Goal: Transaction & Acquisition: Purchase product/service

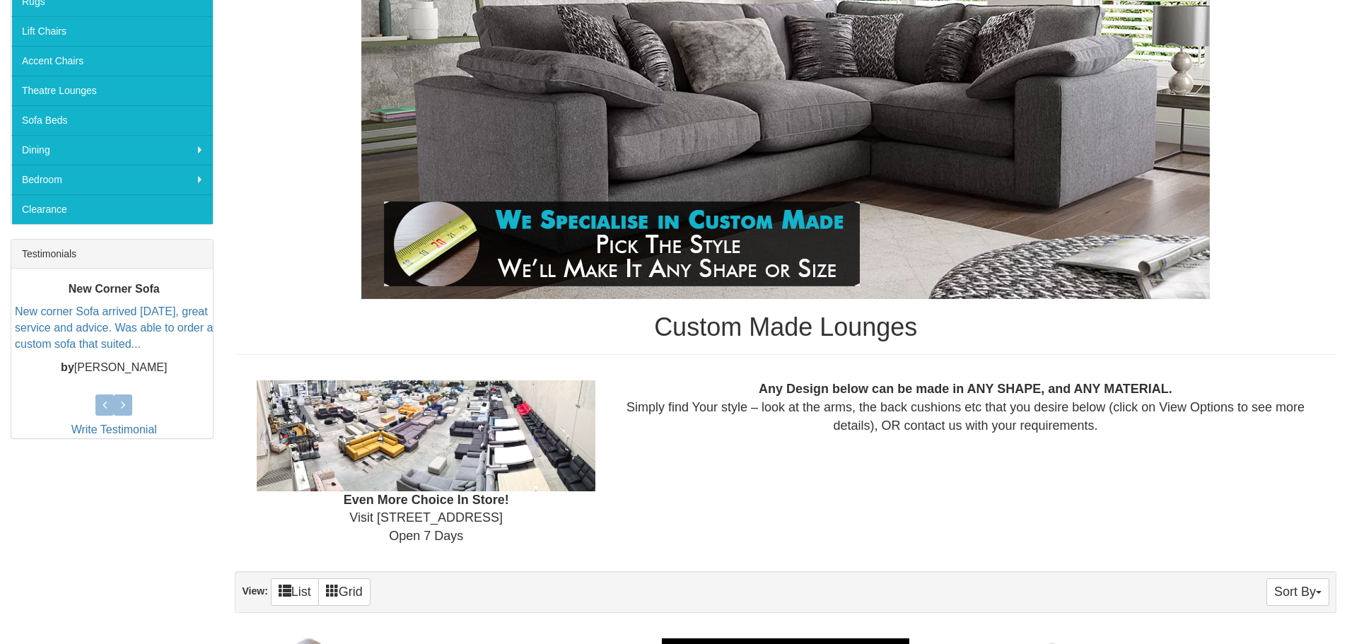
scroll to position [338, 0]
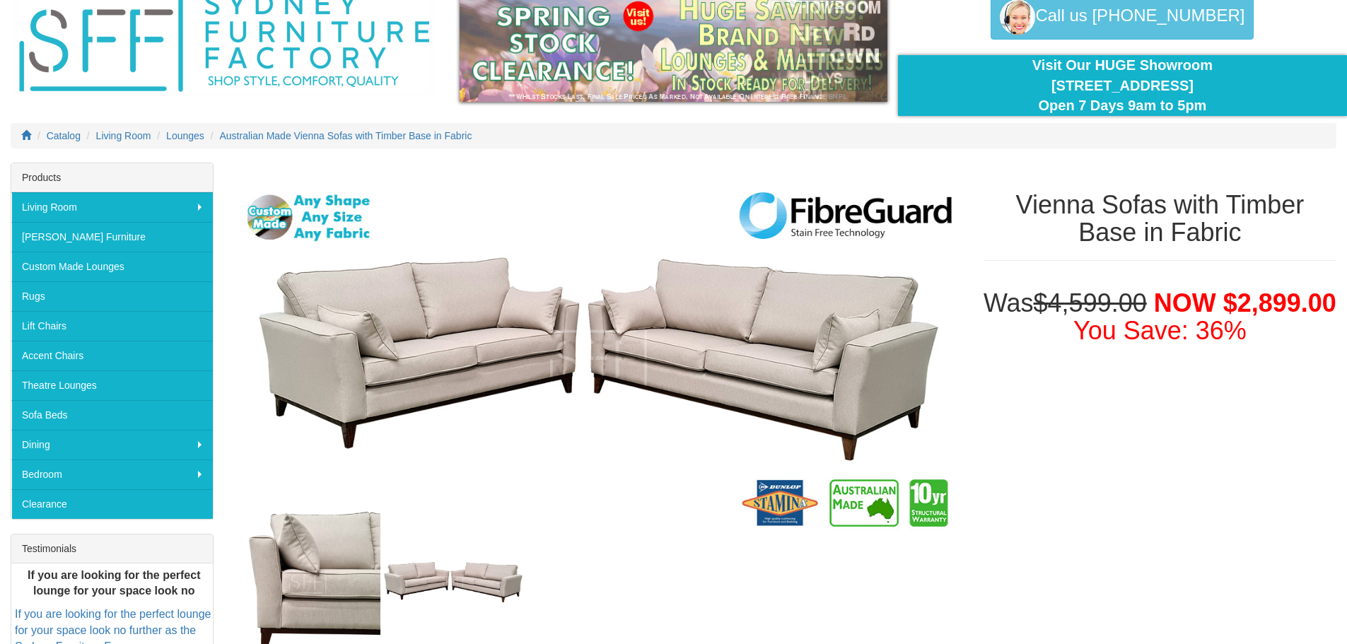
scroll to position [71, 0]
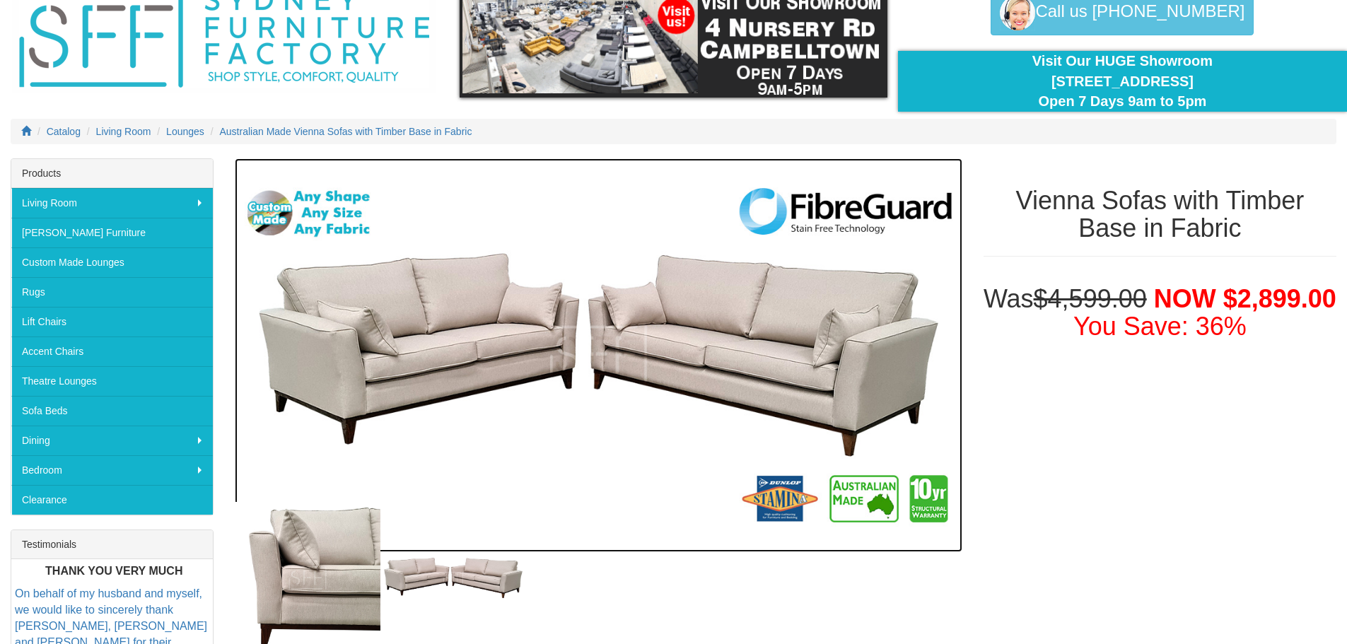
click at [442, 376] on img at bounding box center [598, 355] width 727 height 394
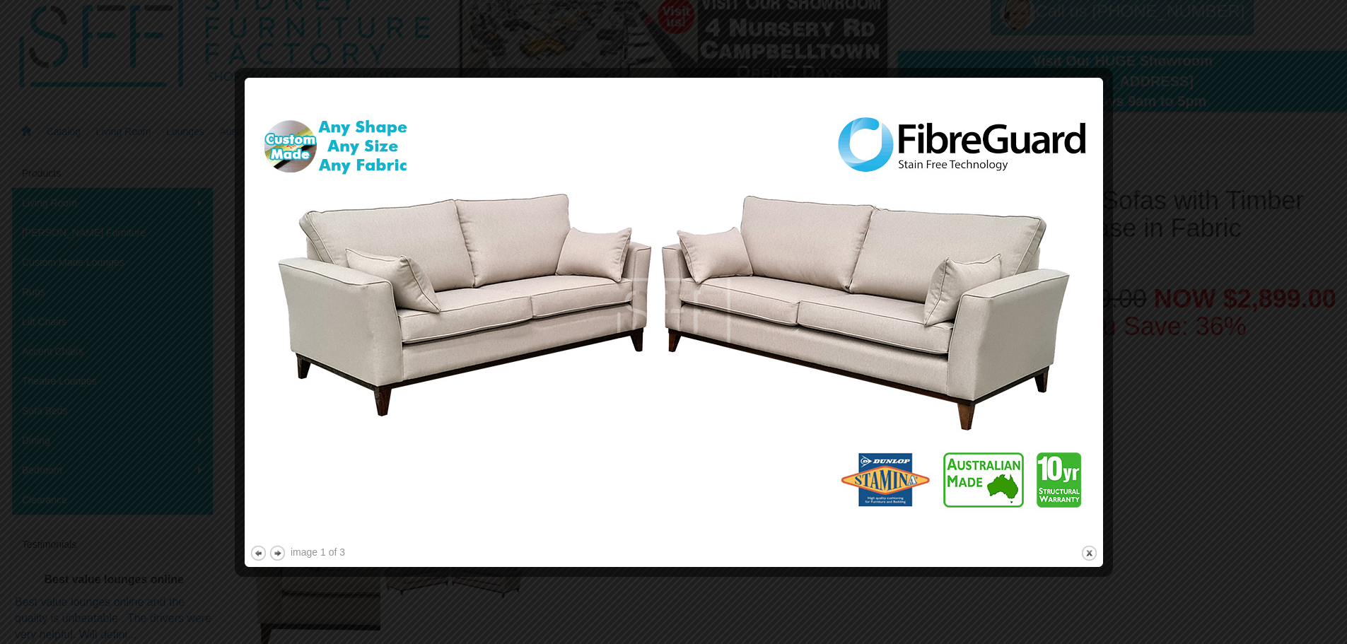
click at [1243, 480] on div at bounding box center [673, 322] width 1347 height 644
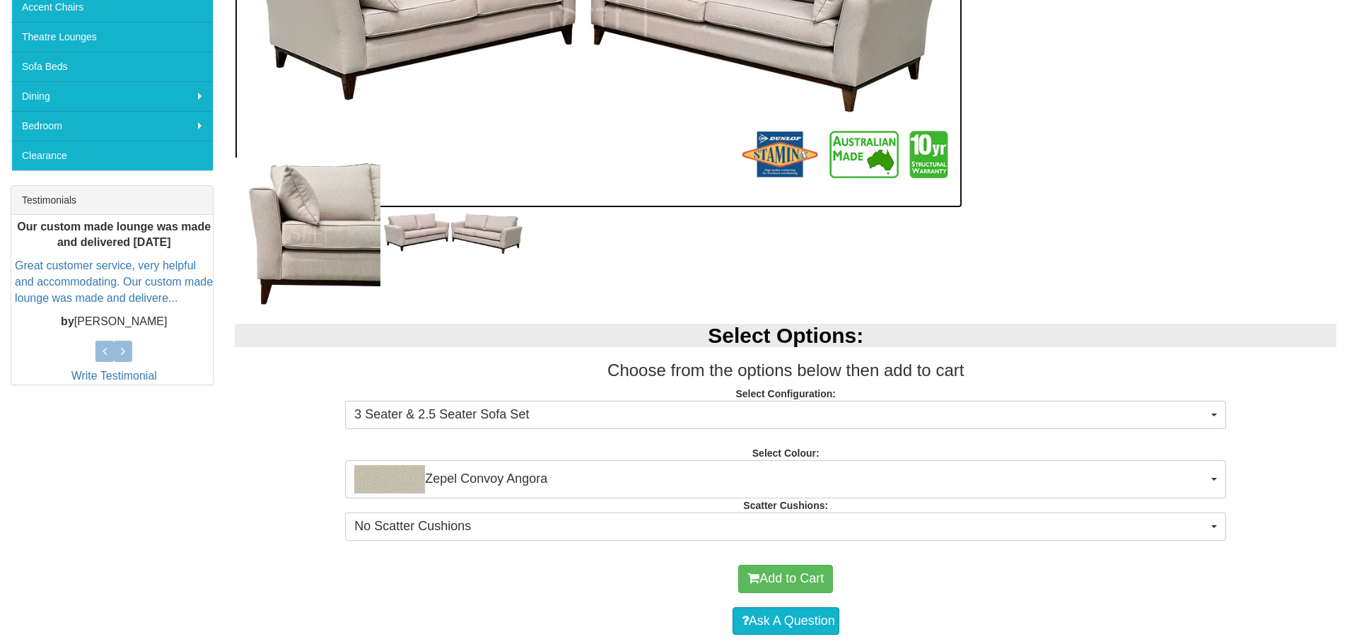
scroll to position [424, 0]
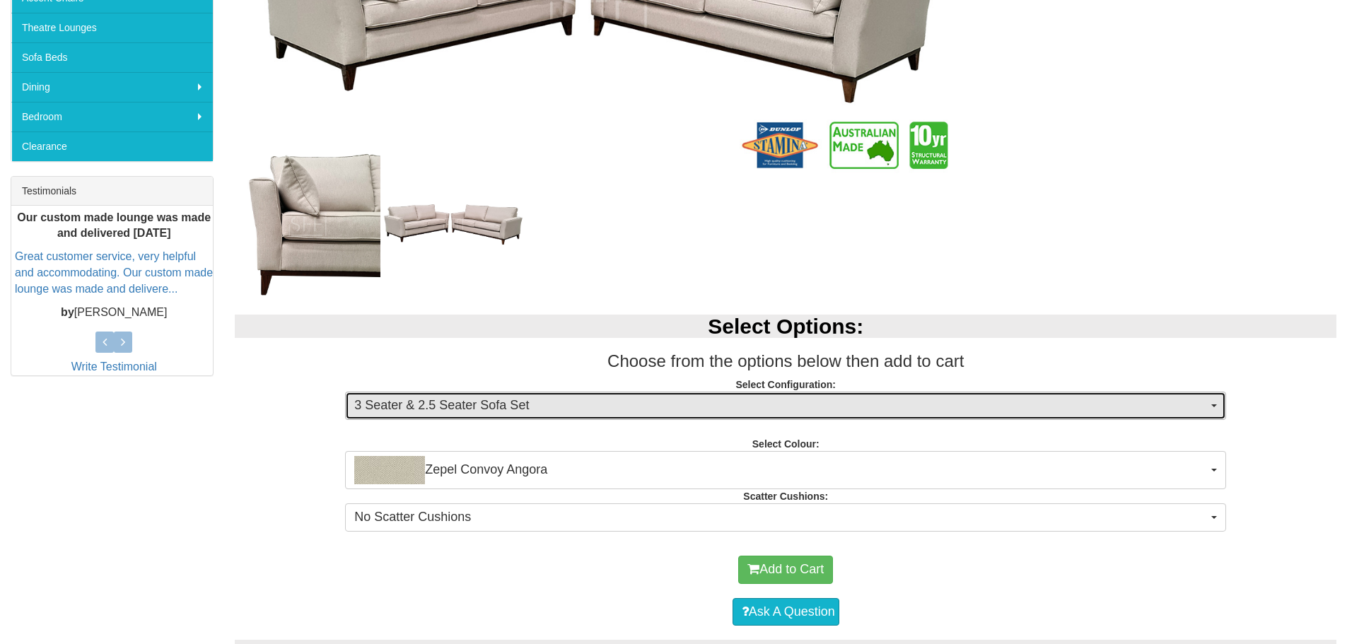
click at [844, 407] on span "3 Seater & 2.5 Seater Sofa Set" at bounding box center [781, 406] width 854 height 18
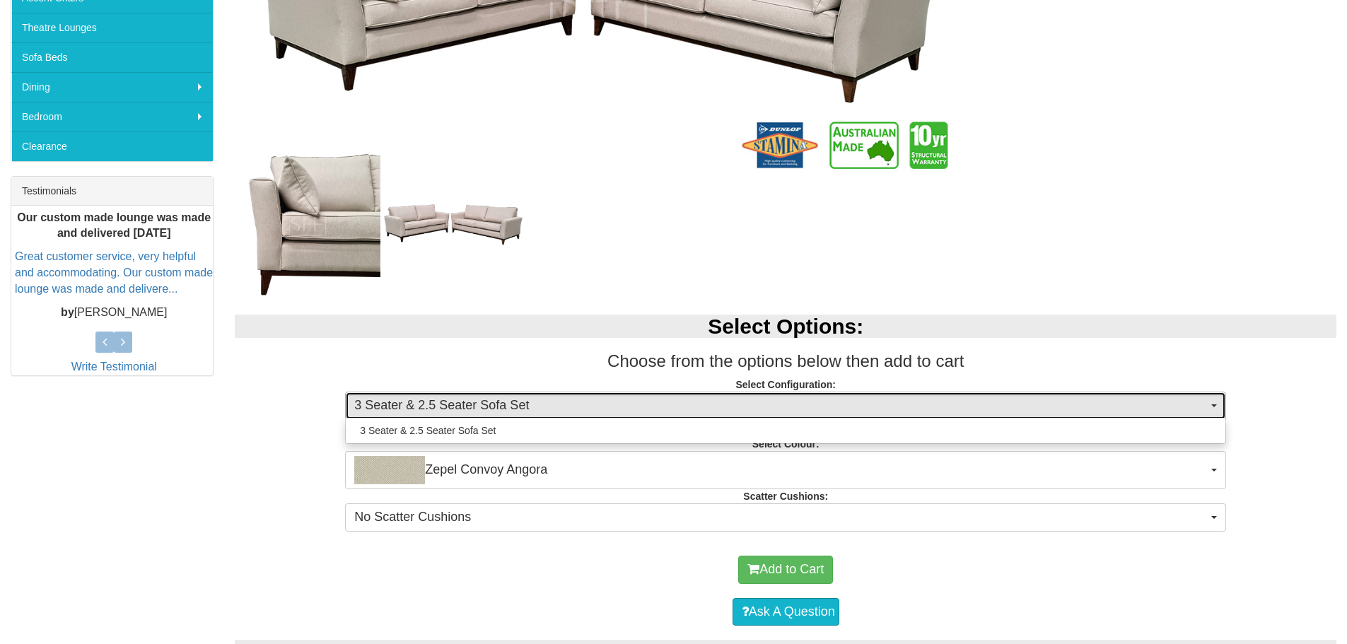
click at [844, 407] on span "3 Seater & 2.5 Seater Sofa Set" at bounding box center [781, 406] width 854 height 18
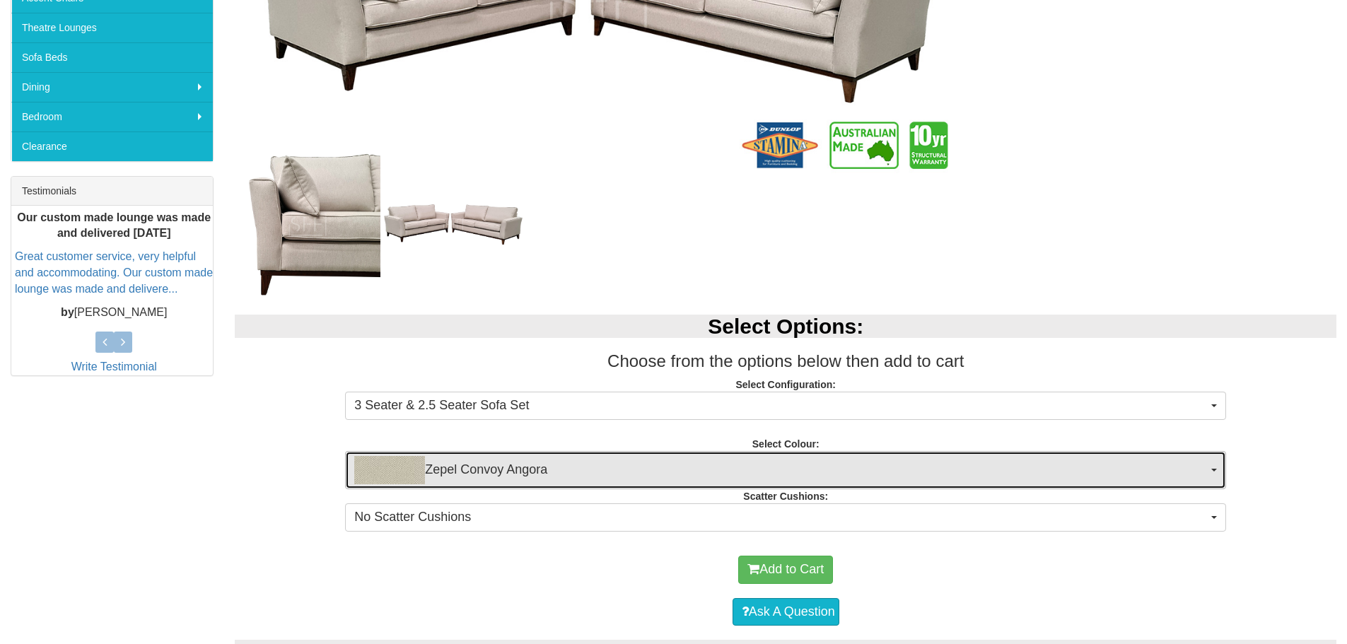
click at [706, 473] on span "Zepel Convoy Angora" at bounding box center [781, 470] width 854 height 28
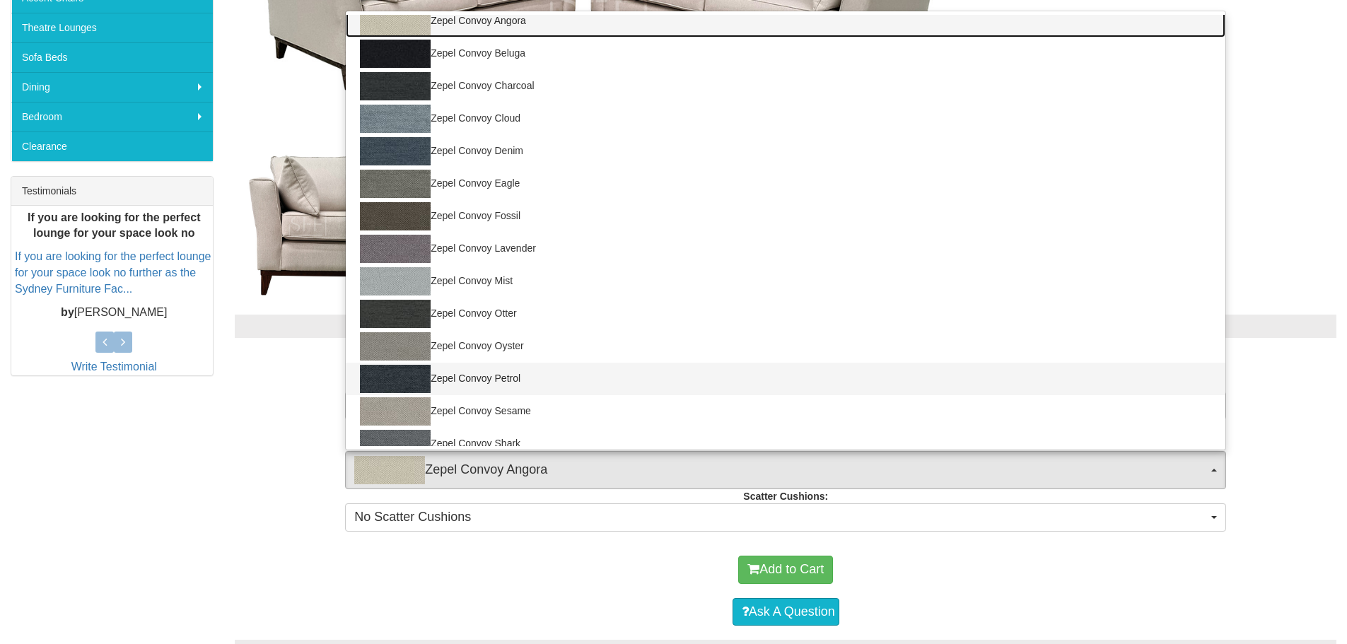
scroll to position [0, 0]
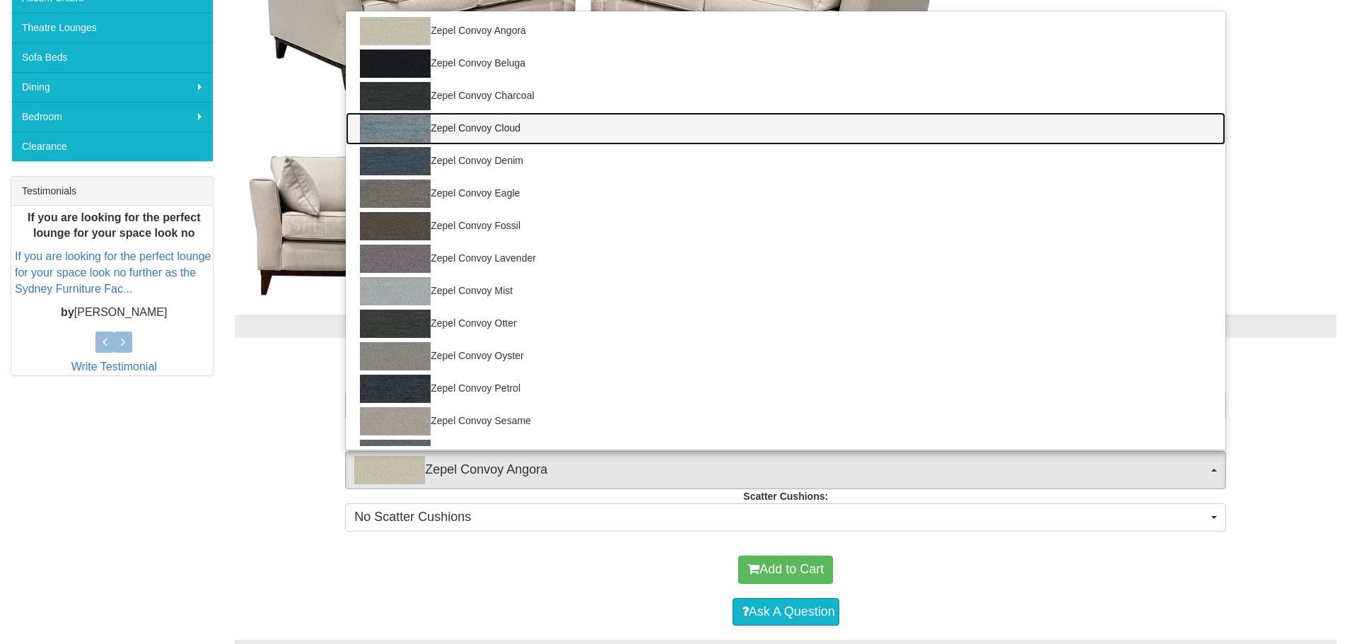
click at [611, 136] on link "Zepel Convoy Cloud" at bounding box center [786, 128] width 880 height 33
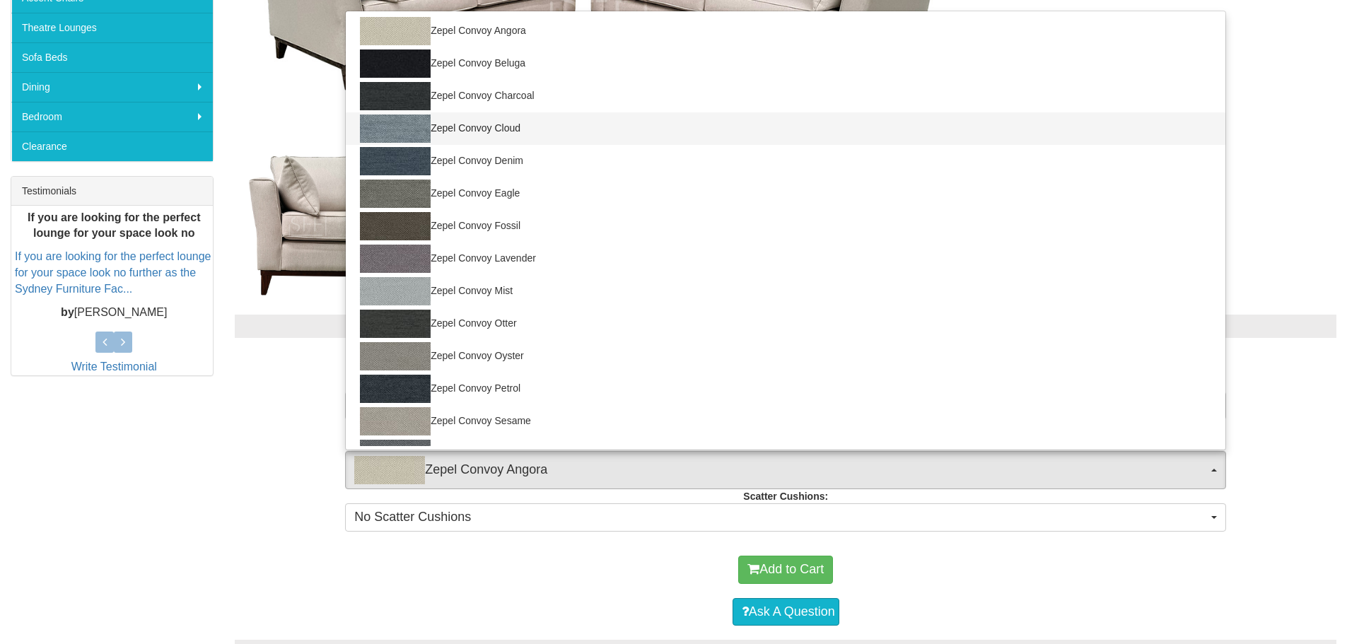
select select "1677"
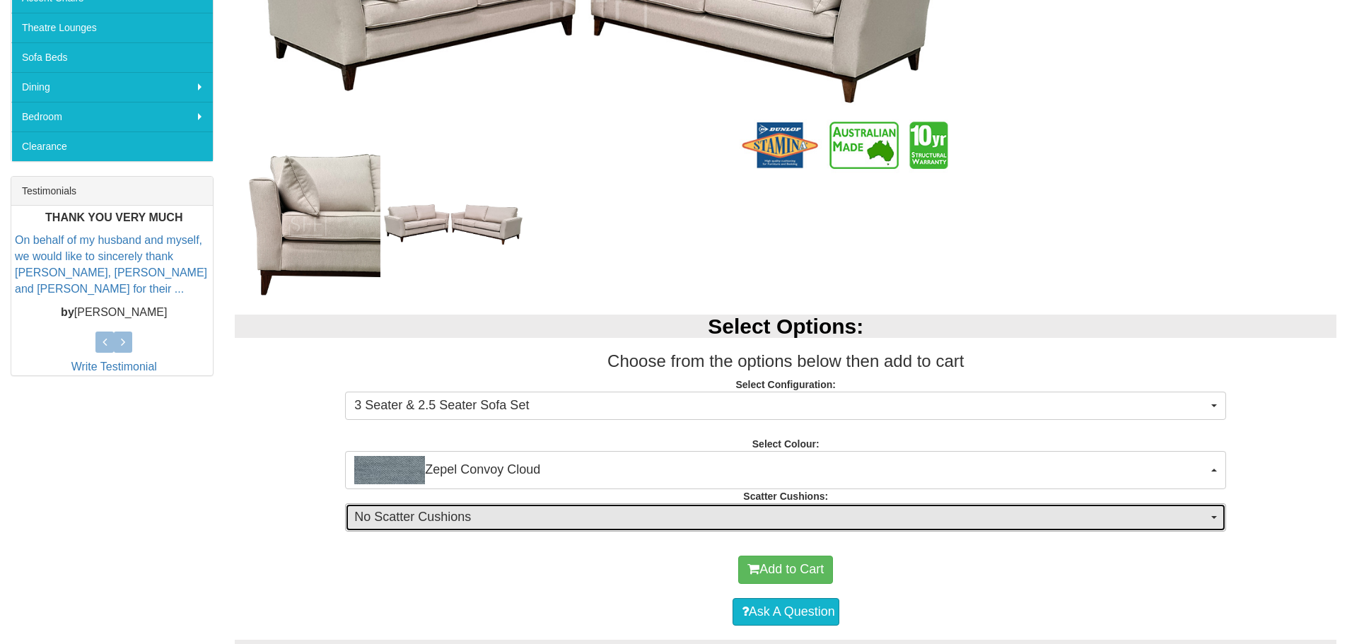
click at [668, 513] on span "No Scatter Cushions" at bounding box center [781, 517] width 854 height 18
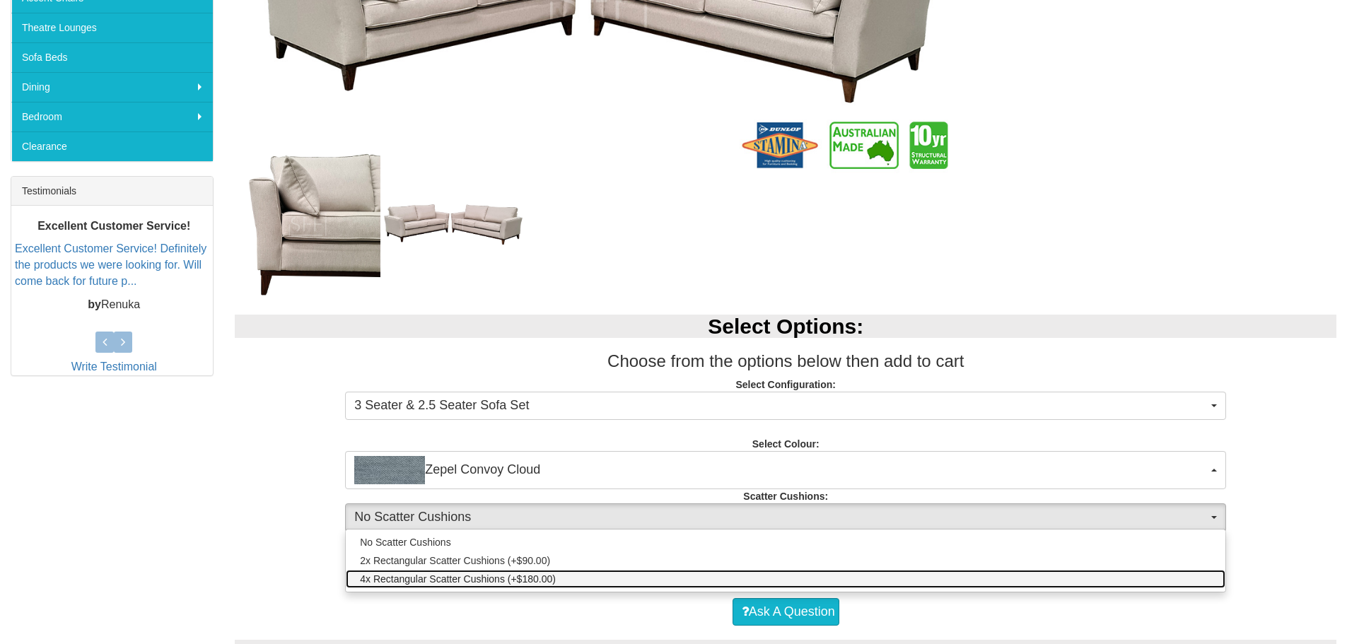
click at [550, 583] on span "4x Rectangular Scatter Cushions (+$180.00)" at bounding box center [458, 579] width 196 height 14
select select "1693"
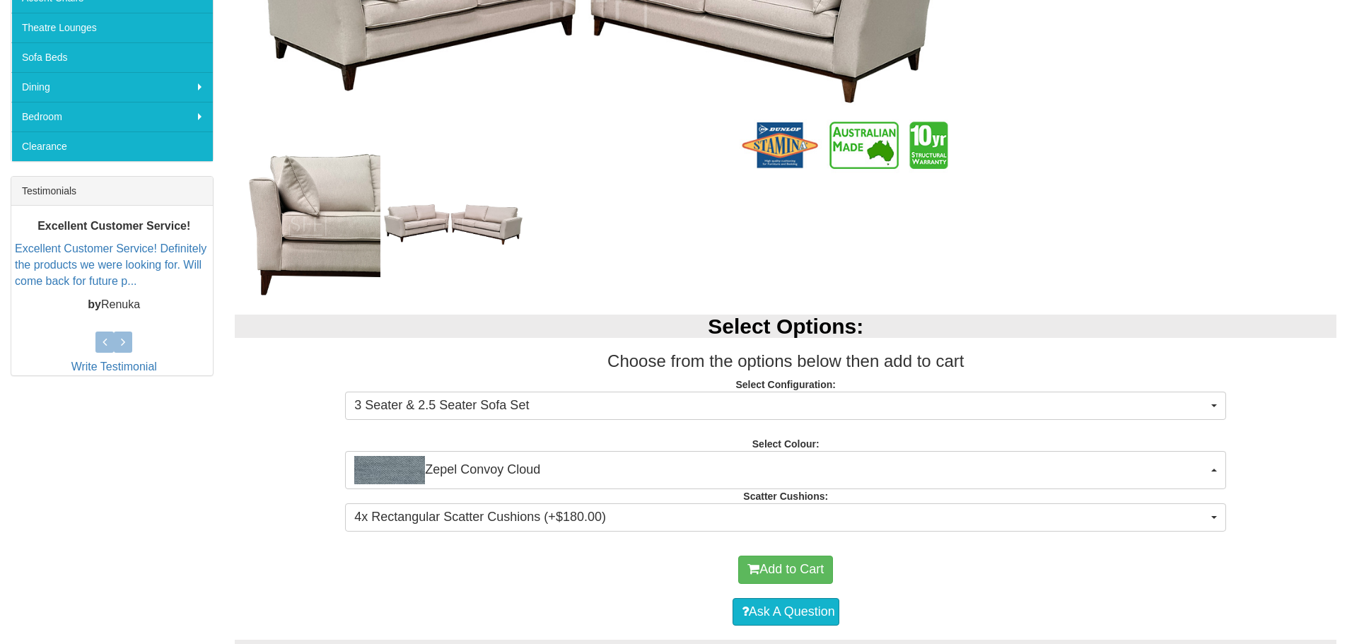
click at [267, 552] on div "Add to Cart" at bounding box center [786, 570] width 1088 height 42
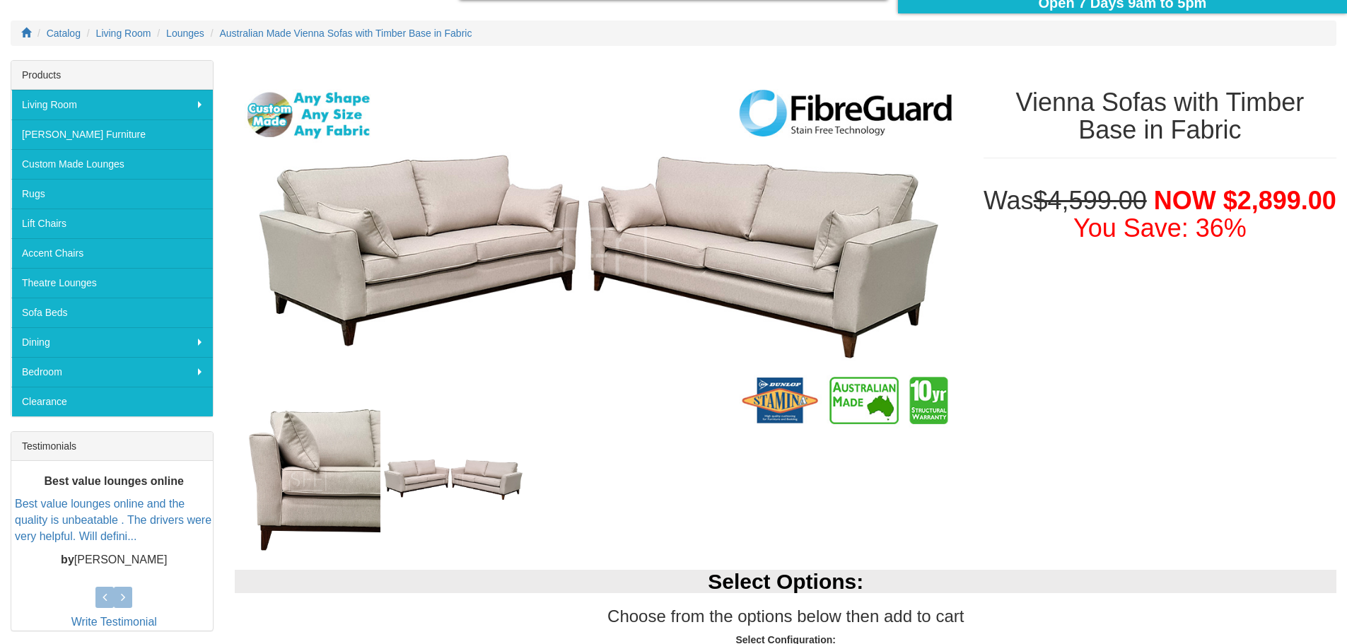
scroll to position [354, 0]
